Goal: Navigation & Orientation: Understand site structure

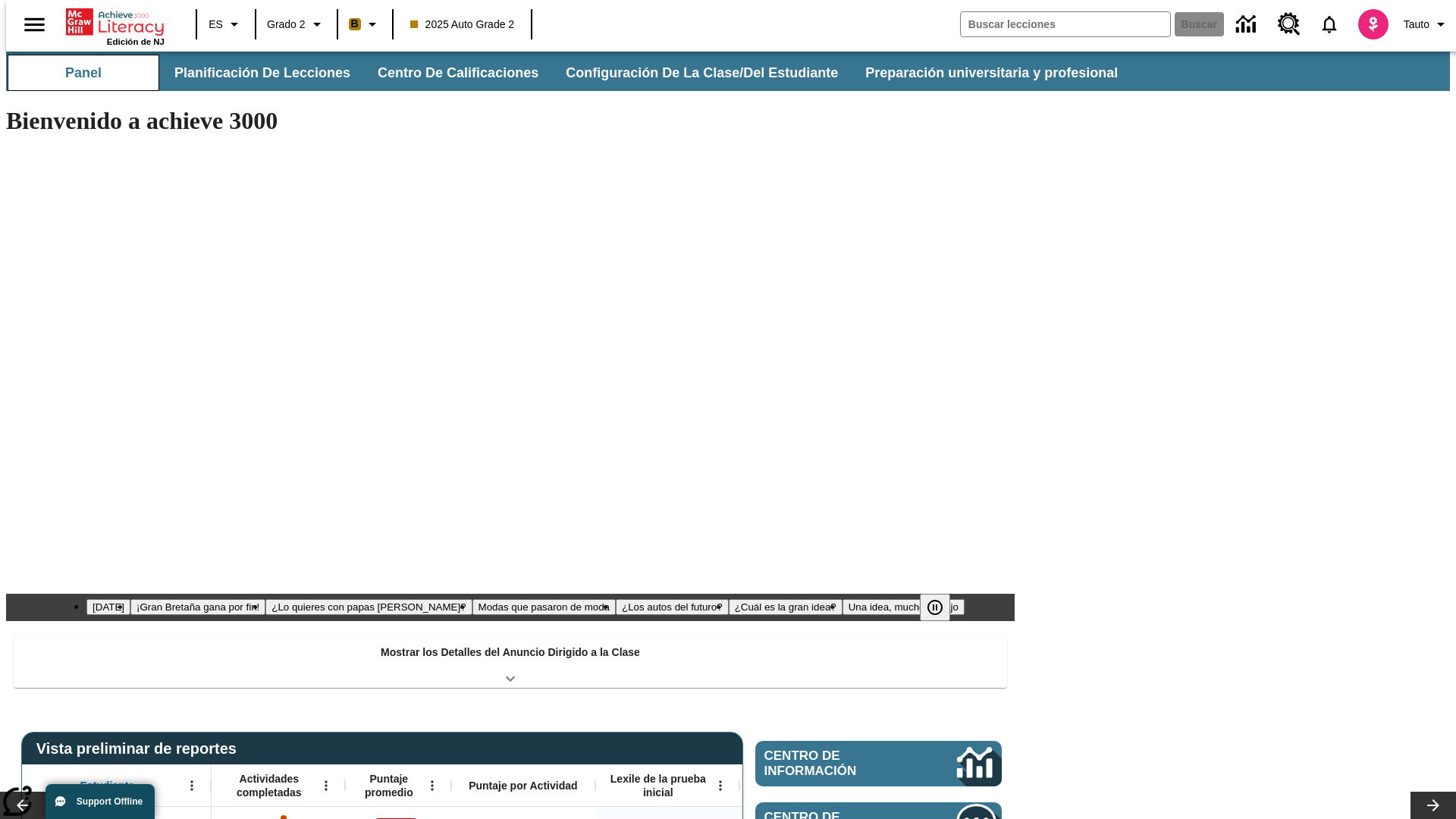
click at [77, 73] on button "Panel" at bounding box center [83, 72] width 152 height 37
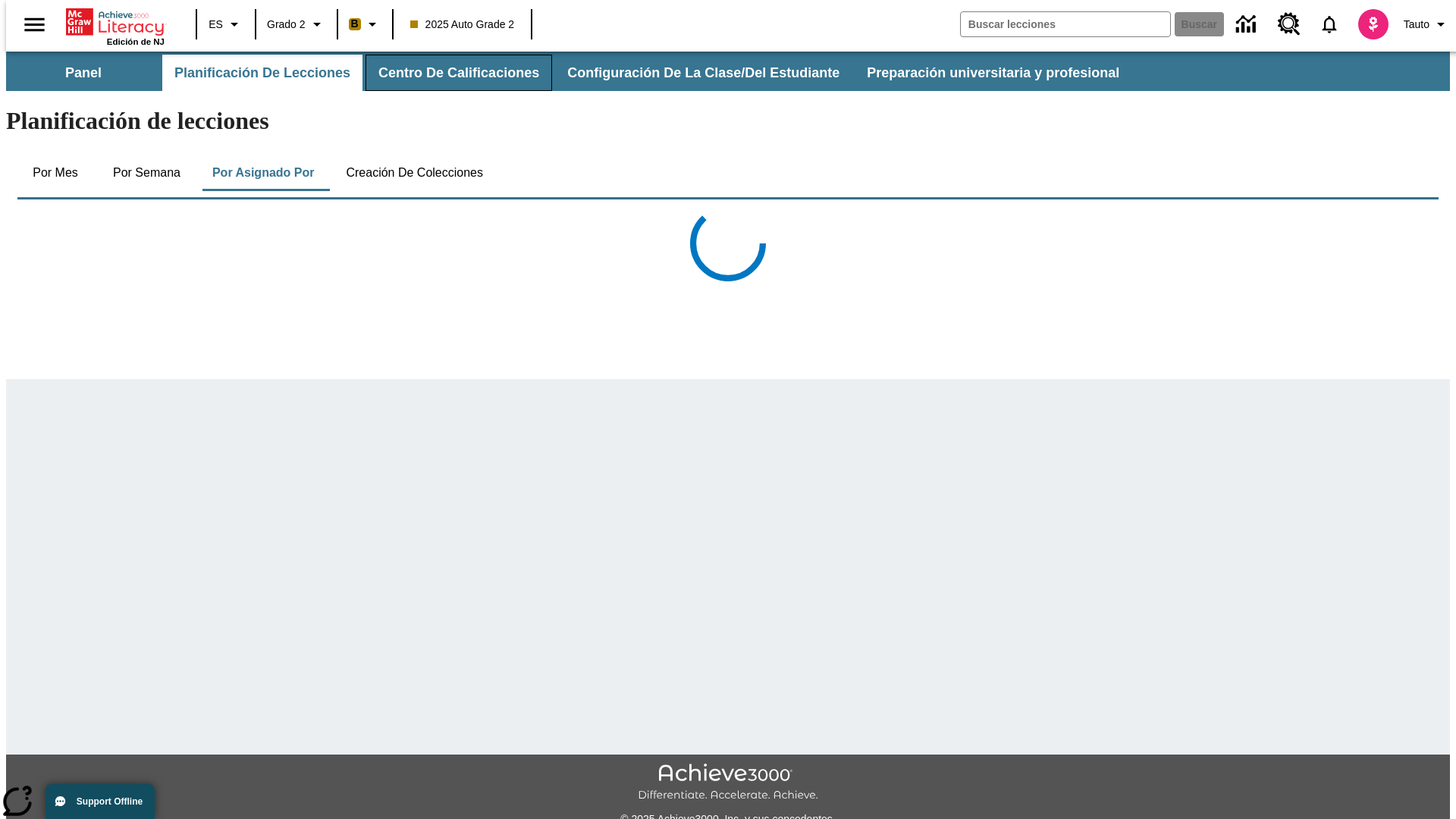
click at [447, 73] on button "Centro de calificaciones" at bounding box center [459, 72] width 187 height 37
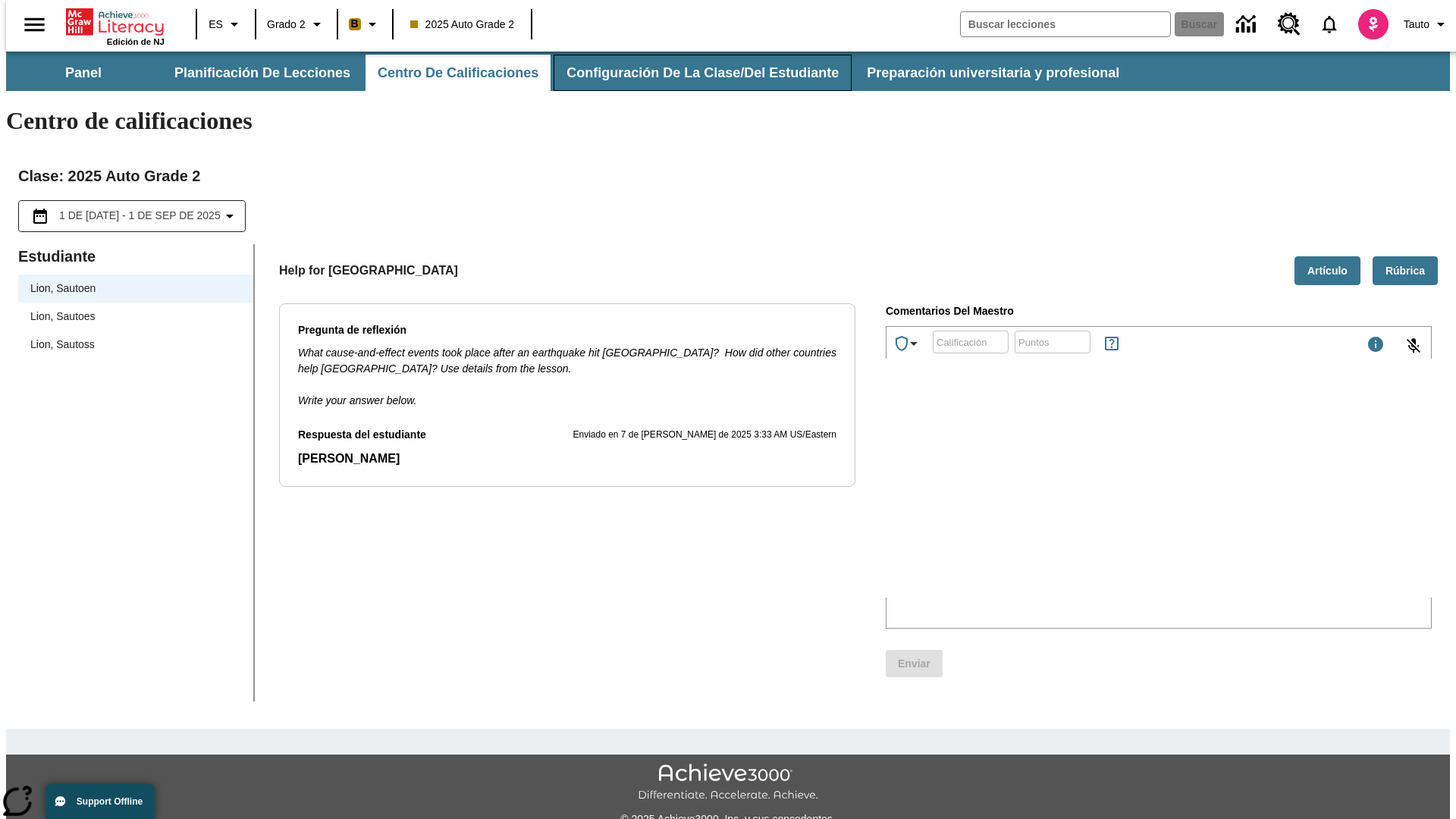
click at [688, 73] on button "Configuración de la clase/del estudiante" at bounding box center [702, 72] width 298 height 37
